Goal: Task Accomplishment & Management: Complete application form

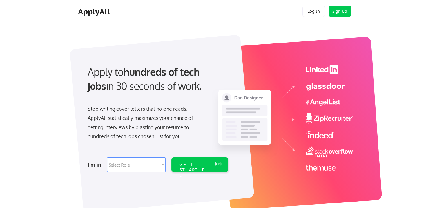
click at [130, 166] on select "Select Role Software Engineering Product Management Customer Success Sales UI/U…" at bounding box center [136, 164] width 59 height 15
select select ""data_science___analytics""
click at [107, 157] on select "Select Role Software Engineering Product Management Customer Success Sales UI/U…" at bounding box center [136, 164] width 59 height 15
select select ""data_science___analytics""
click at [191, 164] on div "GET STARTED" at bounding box center [194, 169] width 30 height 16
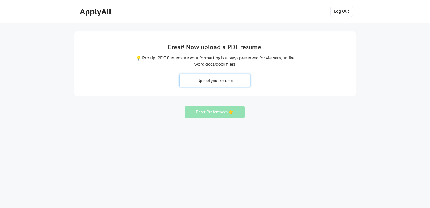
click at [215, 83] on input "file" at bounding box center [215, 80] width 70 height 12
type input "C:\fakepath\[PERSON_NAME] BI Engineer Resume.docx"
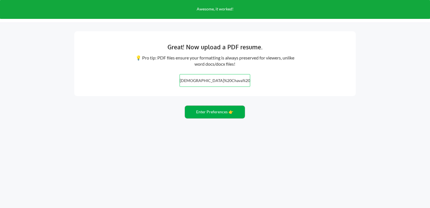
click at [213, 115] on button "Enter Preferences 👉" at bounding box center [215, 111] width 60 height 13
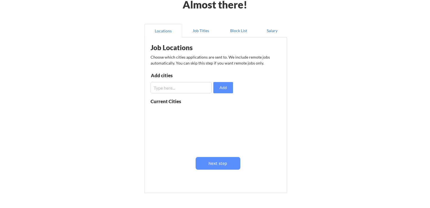
scroll to position [31, 0]
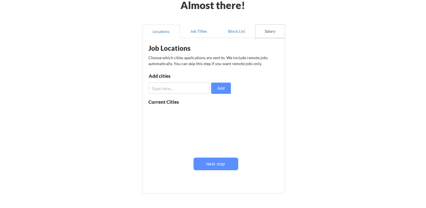
click at [273, 28] on button "Salary" at bounding box center [270, 31] width 30 height 14
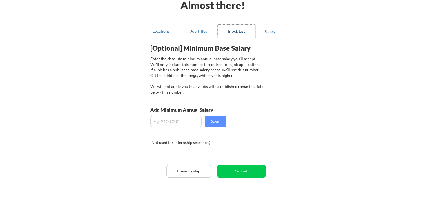
click at [224, 32] on button "Block List" at bounding box center [236, 31] width 38 height 14
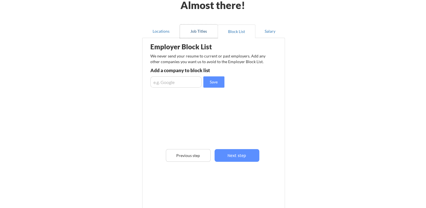
click at [190, 33] on button "Job Titles" at bounding box center [199, 31] width 38 height 14
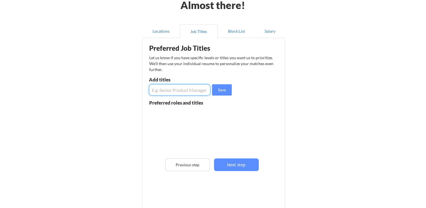
click at [170, 89] on input "input" at bounding box center [179, 89] width 61 height 11
type input "tableau"
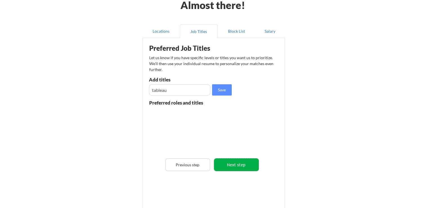
click at [227, 165] on button "Next step" at bounding box center [236, 164] width 45 height 13
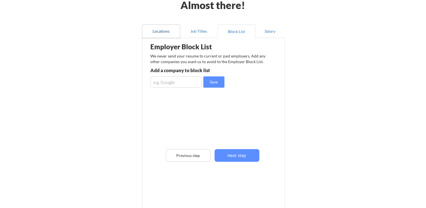
click at [161, 26] on button "Locations" at bounding box center [161, 31] width 38 height 14
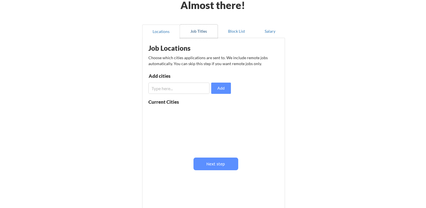
click at [203, 31] on button "Job Titles" at bounding box center [199, 31] width 38 height 14
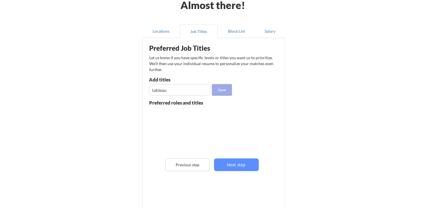
click at [225, 89] on button "Save" at bounding box center [222, 89] width 20 height 11
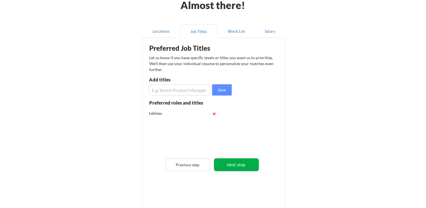
click at [250, 167] on button "Next step" at bounding box center [236, 164] width 45 height 13
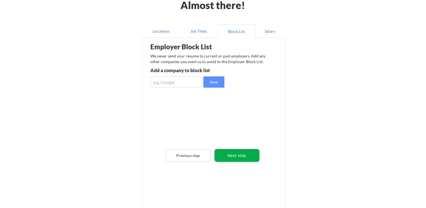
click at [234, 149] on button "Next step" at bounding box center [236, 155] width 45 height 13
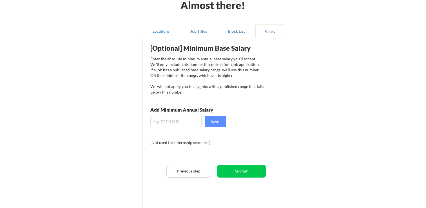
click at [232, 162] on div "[Optional] Minimum Base Salary Enter the absolute minimum annual base salary yo…" at bounding box center [214, 121] width 139 height 161
click at [235, 173] on button "Submit" at bounding box center [241, 171] width 49 height 13
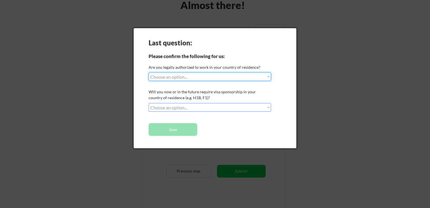
click at [187, 77] on select "Choose an option... Yes, I am a US Citizen Yes, I am a Canadian Citizen Yes, I …" at bounding box center [210, 76] width 122 height 8
select select ""yes__i_am_here_on_a_visa__h1b__opt__etc__""
click at [149, 72] on select "Choose an option... Yes, I am a US Citizen Yes, I am a Canadian Citizen Yes, I …" at bounding box center [210, 76] width 122 height 8
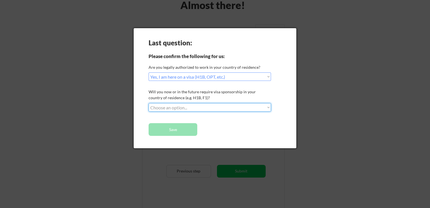
click at [194, 109] on select "Choose an option... No, I will not need sponsorship Yes, I will need sponsorship" at bounding box center [210, 107] width 122 height 8
select select ""yes__i_will_need_sponsorship""
click at [149, 103] on select "Choose an option... No, I will not need sponsorship Yes, I will need sponsorship" at bounding box center [210, 107] width 122 height 8
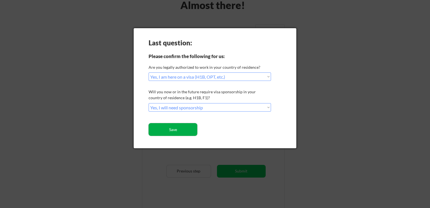
click at [181, 130] on button "Save" at bounding box center [173, 129] width 49 height 13
